Goal: Navigation & Orientation: Go to known website

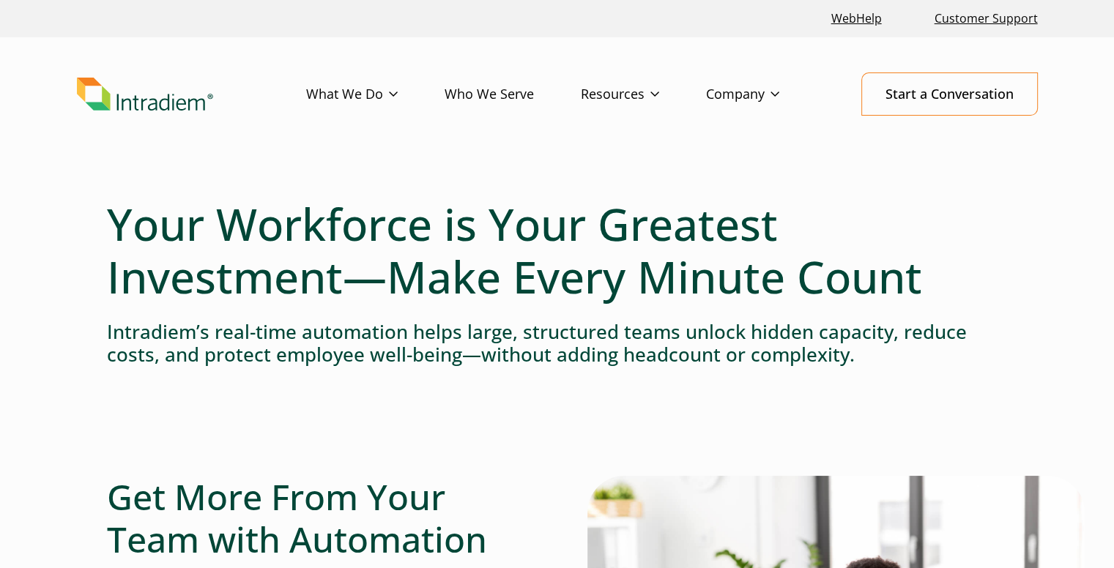
click at [133, 102] on img "Link to homepage of Intradiem" at bounding box center [145, 95] width 136 height 34
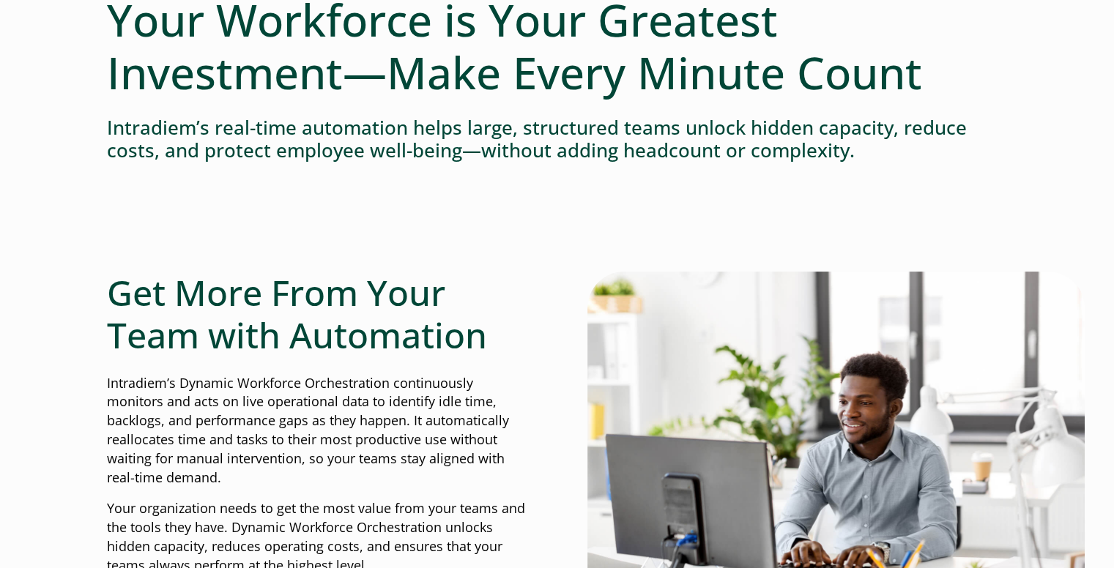
scroll to position [220, 0]
